Goal: Navigation & Orientation: Find specific page/section

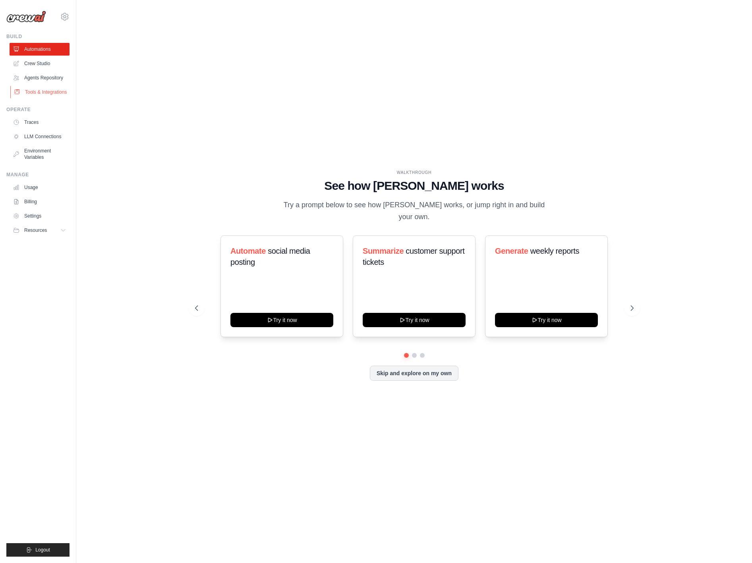
click at [17, 94] on icon at bounding box center [17, 92] width 6 height 6
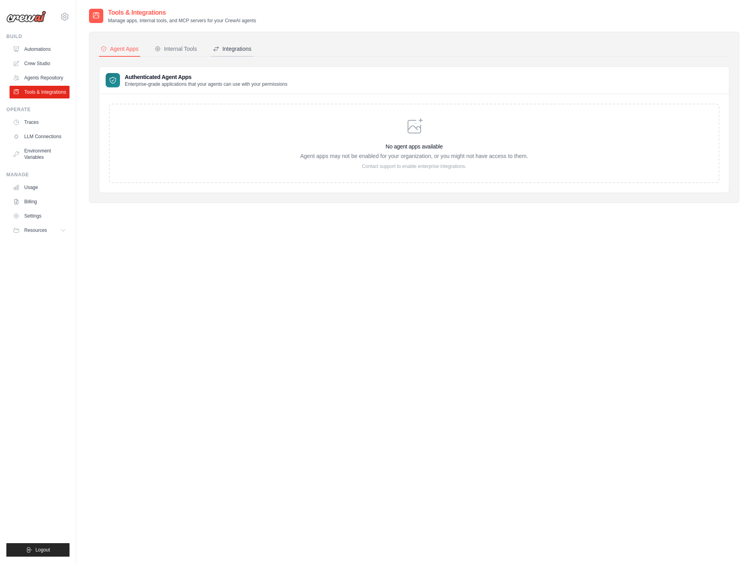
click at [227, 49] on div "Integrations" at bounding box center [232, 49] width 39 height 8
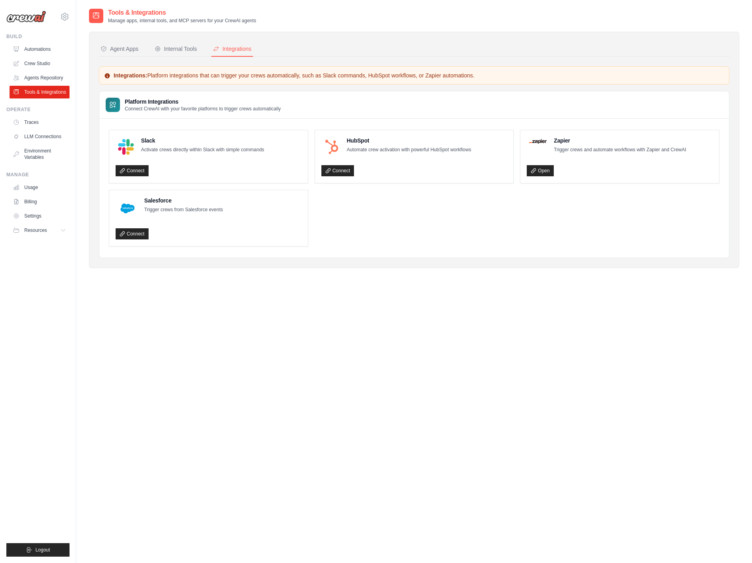
click at [438, 280] on div "Tools & Integrations Manage apps, internal tools, and MCP servers for your Crew…" at bounding box center [414, 144] width 650 height 273
click at [170, 50] on div "Internal Tools" at bounding box center [175, 49] width 42 height 8
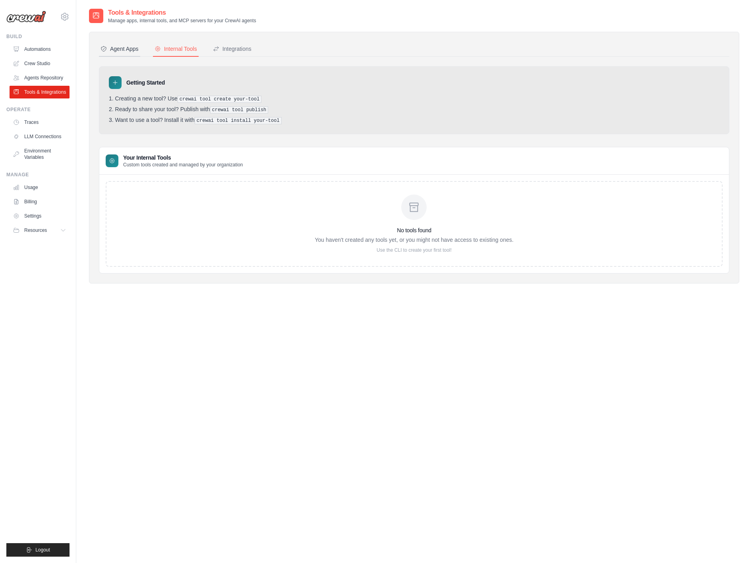
click at [116, 48] on div "Agent Apps" at bounding box center [119, 49] width 38 height 8
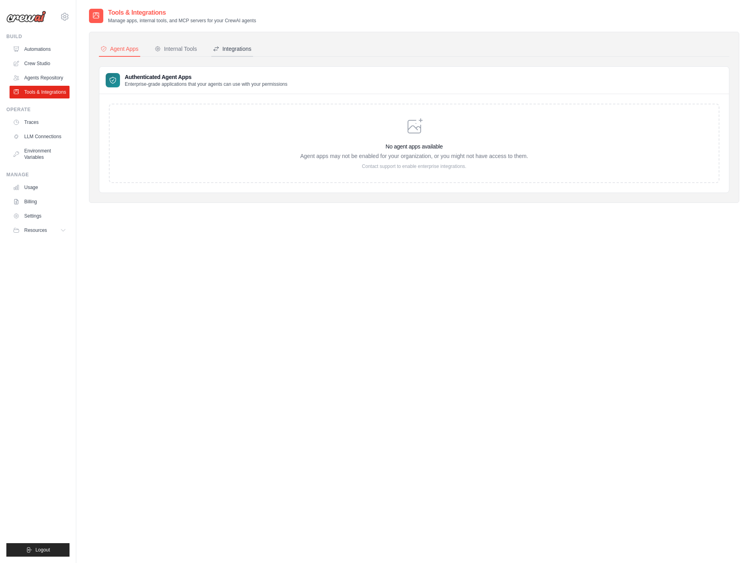
click at [250, 48] on div "Integrations" at bounding box center [232, 49] width 39 height 8
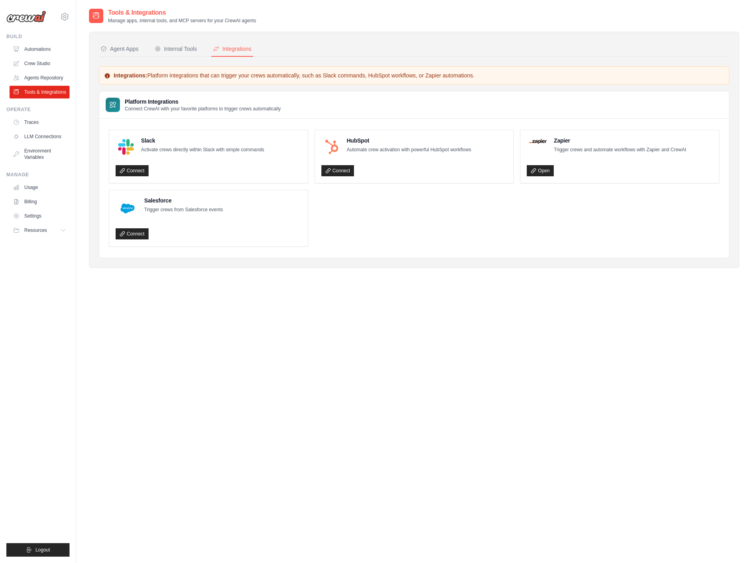
click at [488, 353] on div "Tools & Integrations Manage apps, internal tools, and MCP servers for your Crew…" at bounding box center [414, 289] width 650 height 563
